Goal: Transaction & Acquisition: Register for event/course

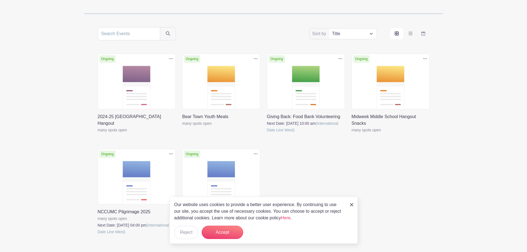
scroll to position [89, 0]
click at [98, 133] on link at bounding box center [98, 133] width 0 height 0
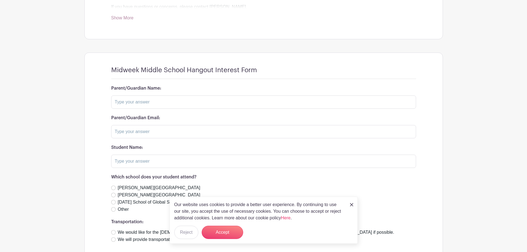
scroll to position [280, 0]
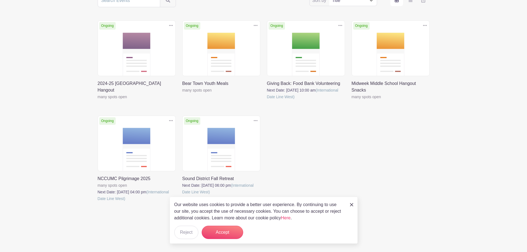
scroll to position [89, 0]
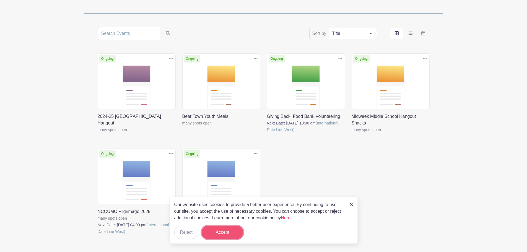
click at [230, 233] on button "Accept" at bounding box center [223, 232] width 42 height 13
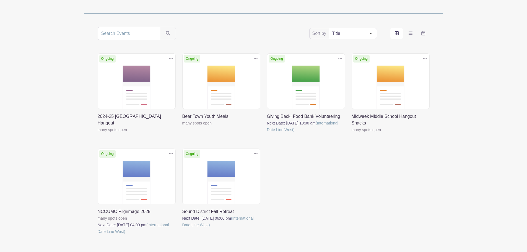
click at [182, 127] on link at bounding box center [182, 127] width 0 height 0
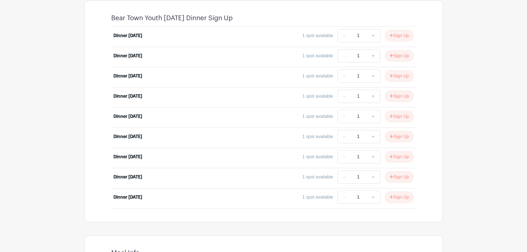
scroll to position [256, 0]
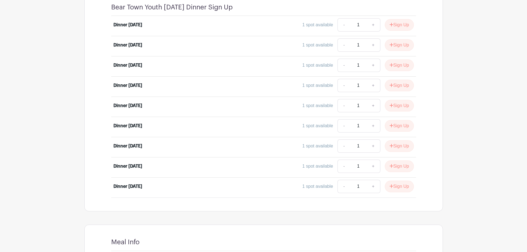
click at [47, 177] on main "Log In Sign Up for Free Bear Town Youth Ministries Bear Town Youth Meals Create…" at bounding box center [263, 55] width 527 height 622
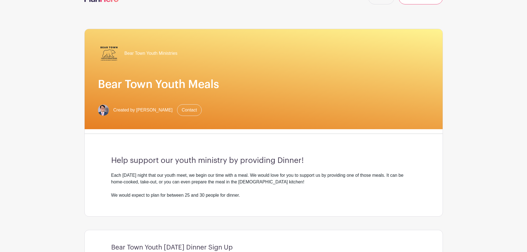
scroll to position [0, 0]
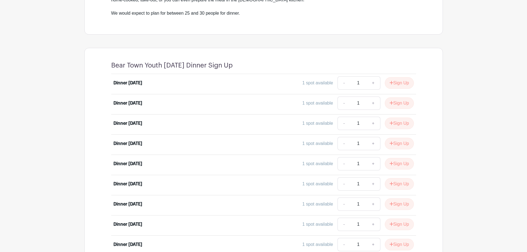
scroll to position [199, 0]
